Goal: Task Accomplishment & Management: Use online tool/utility

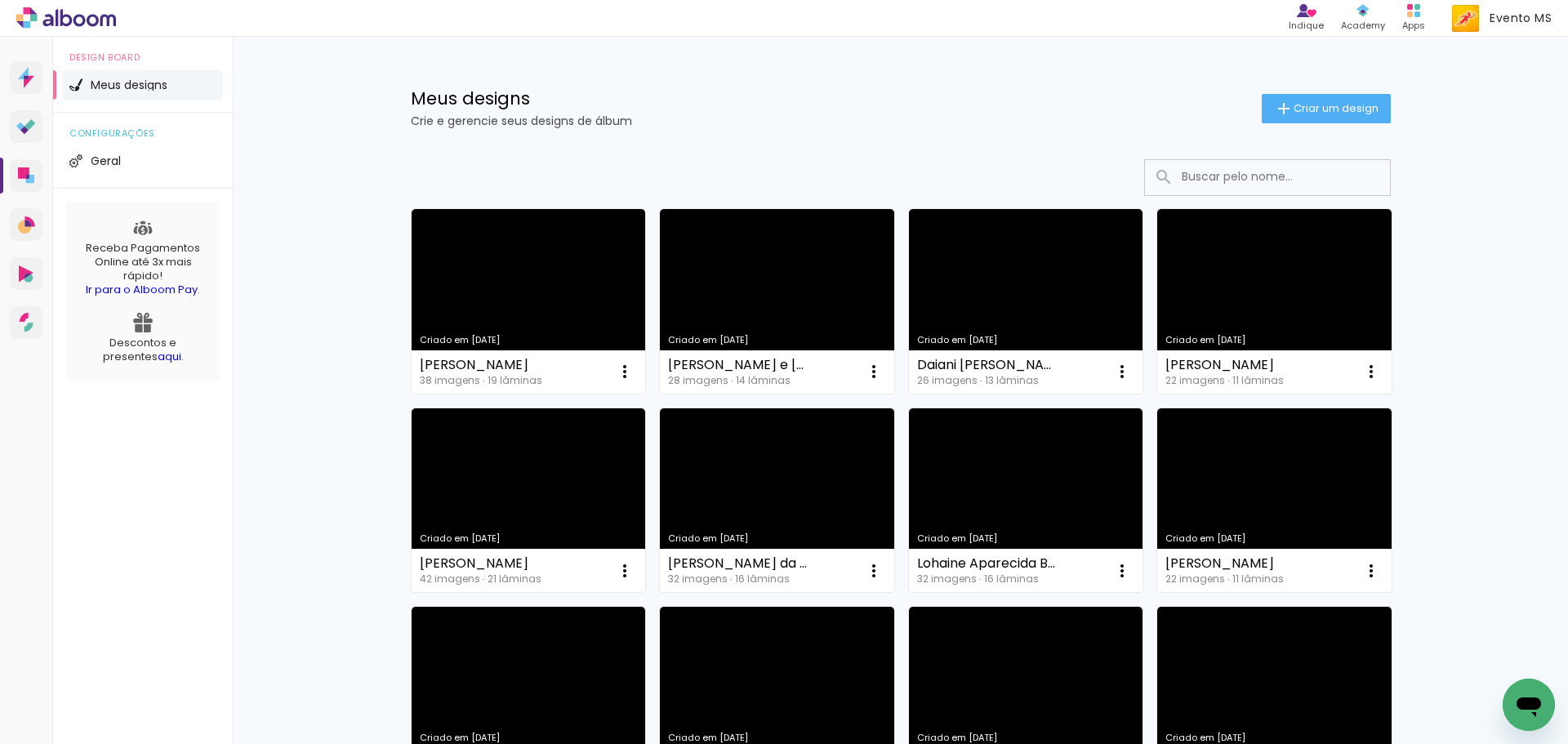
click at [1287, 124] on div "Meus designs Crie e gerencie seus designs de álbum Criar um design" at bounding box center [900, 89] width 1062 height 106
click at [1298, 112] on span "Criar um design" at bounding box center [1335, 108] width 85 height 10
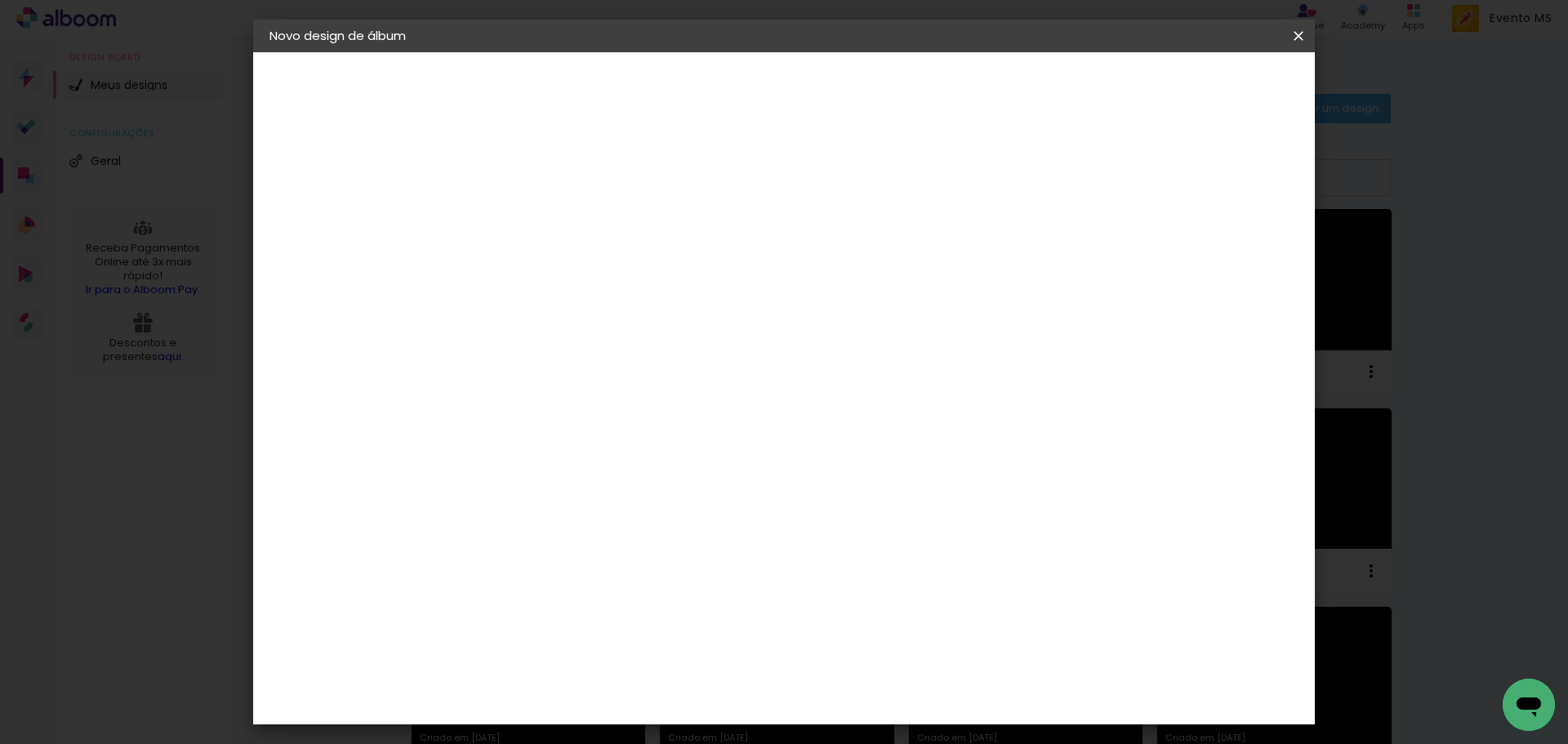
click at [536, 222] on input at bounding box center [536, 219] width 0 height 25
click at [1292, 37] on iron-icon at bounding box center [1298, 36] width 20 height 16
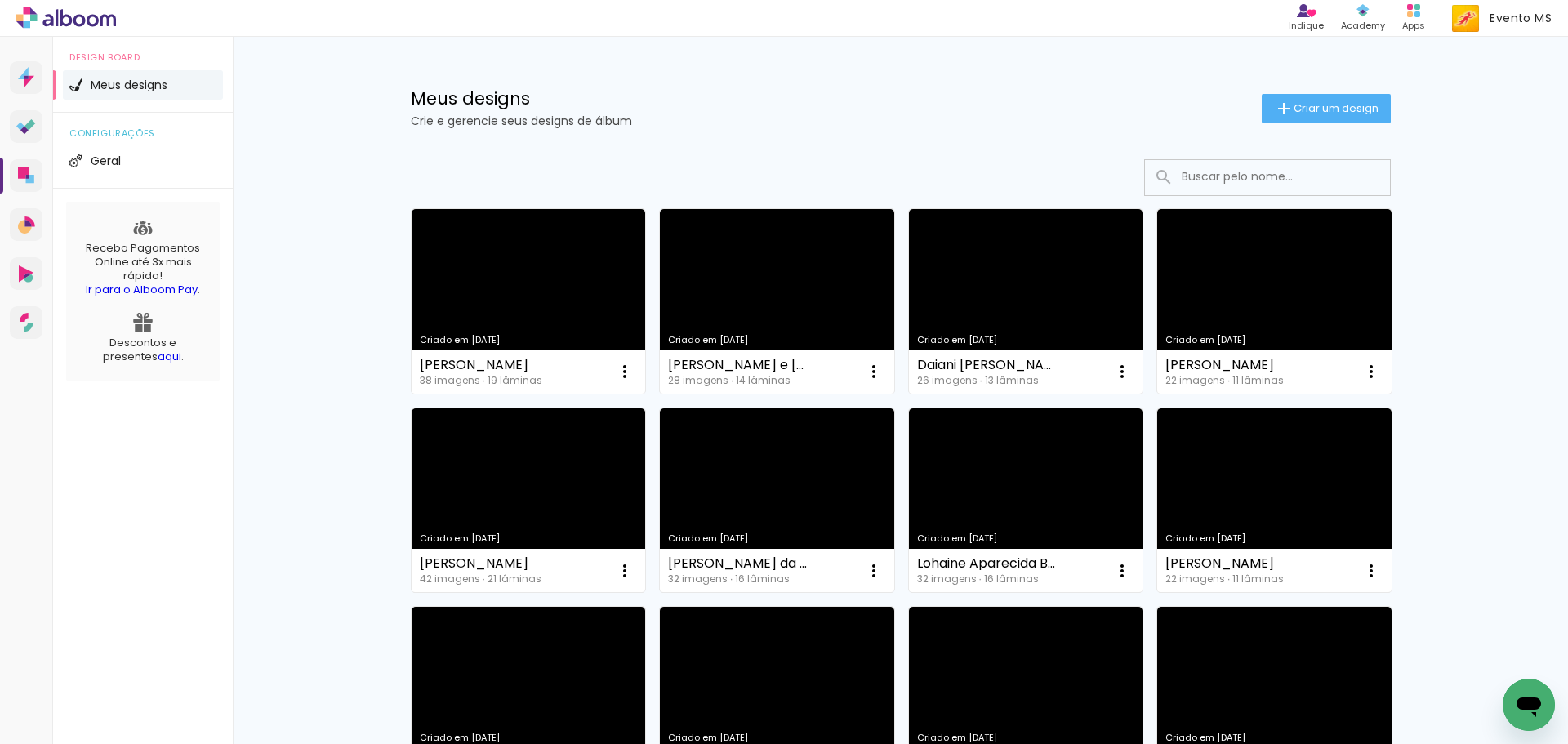
drag, startPoint x: 370, startPoint y: 380, endPoint x: 335, endPoint y: 344, distance: 50.2
click at [30, 137] on link "Proof Sistema de seleção e venda de fotos" at bounding box center [25, 126] width 33 height 33
